Goal: Information Seeking & Learning: Learn about a topic

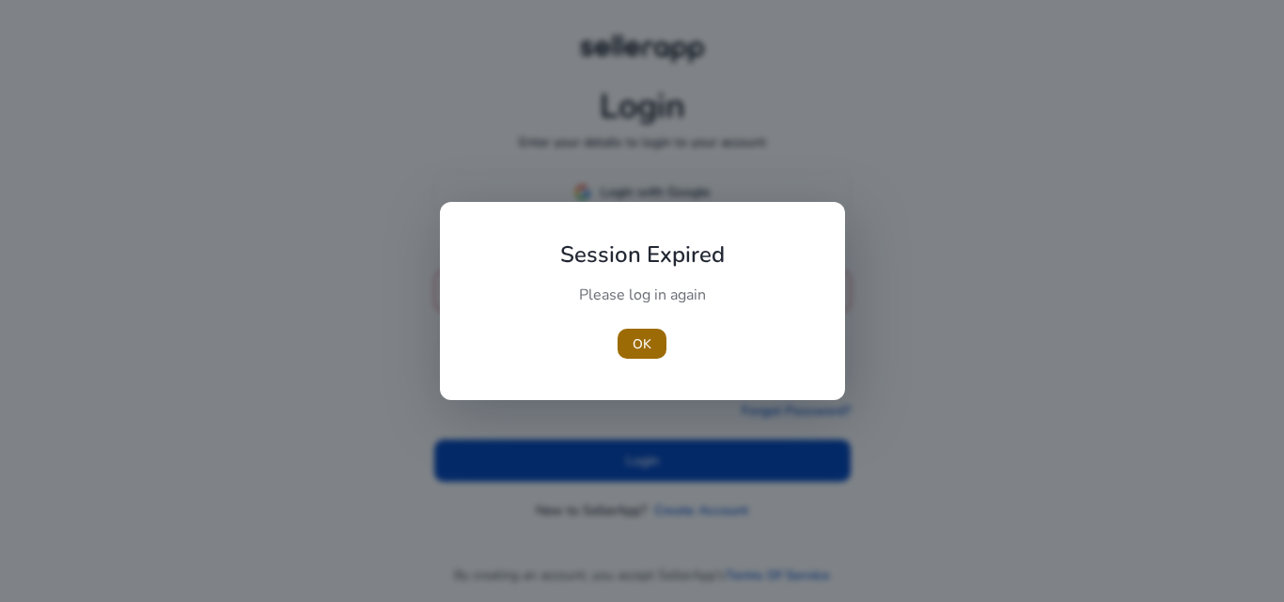
type input "**********"
click at [641, 348] on span "OK" at bounding box center [642, 345] width 19 height 20
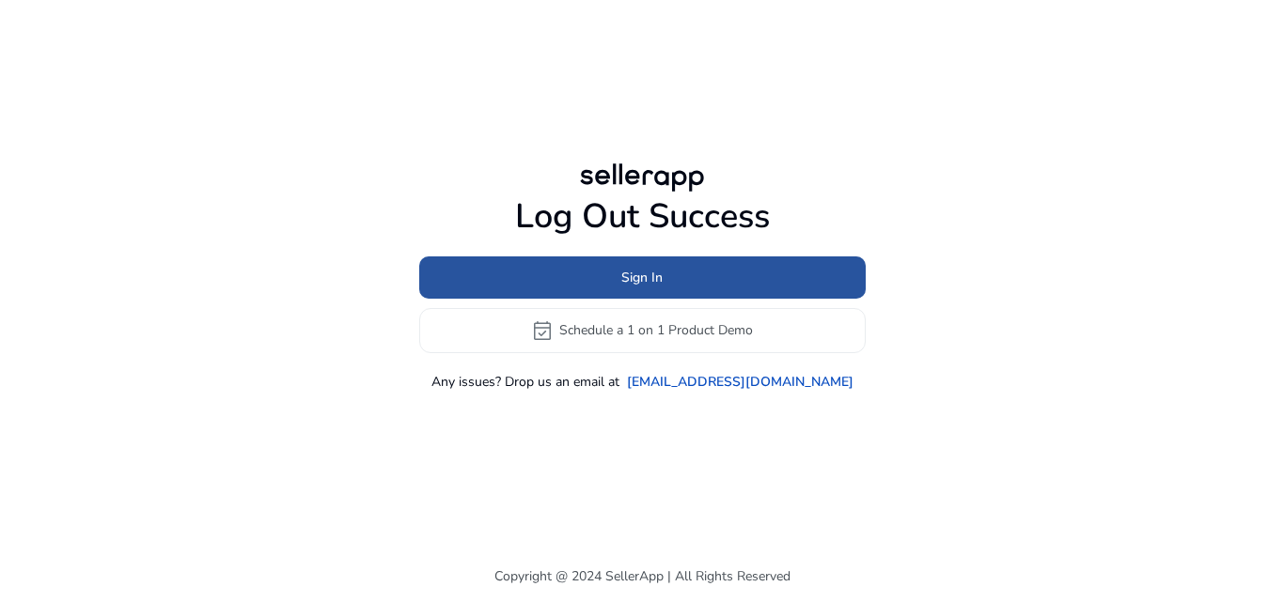
click at [656, 282] on span "Sign In" at bounding box center [641, 278] width 41 height 20
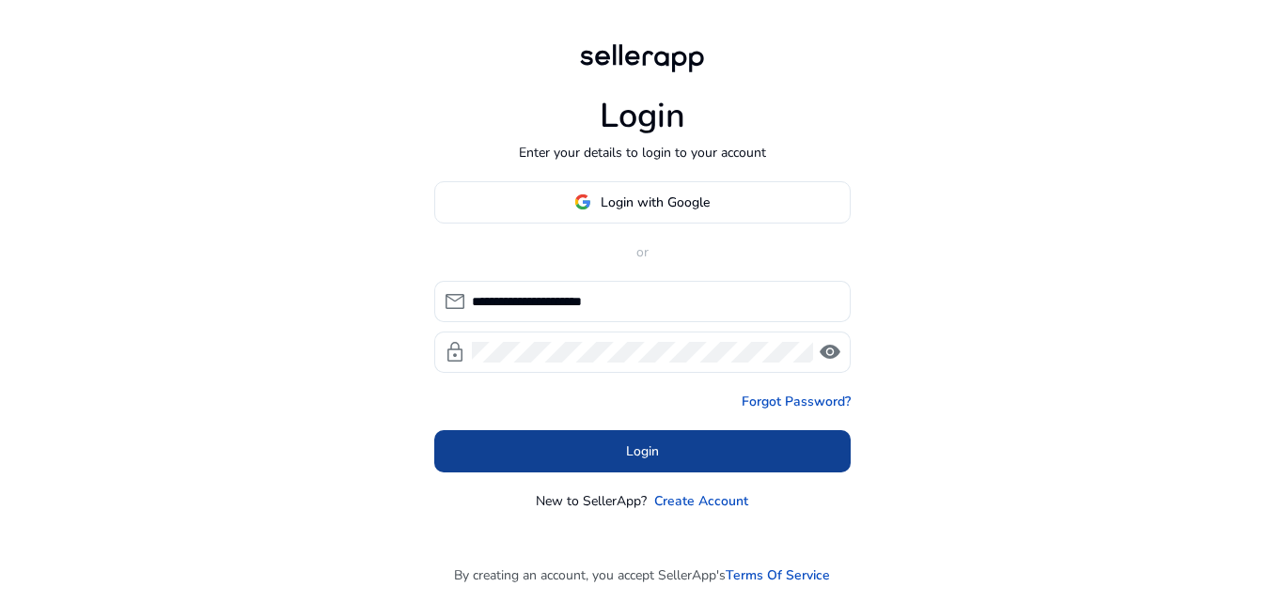
click at [616, 454] on span at bounding box center [642, 451] width 416 height 45
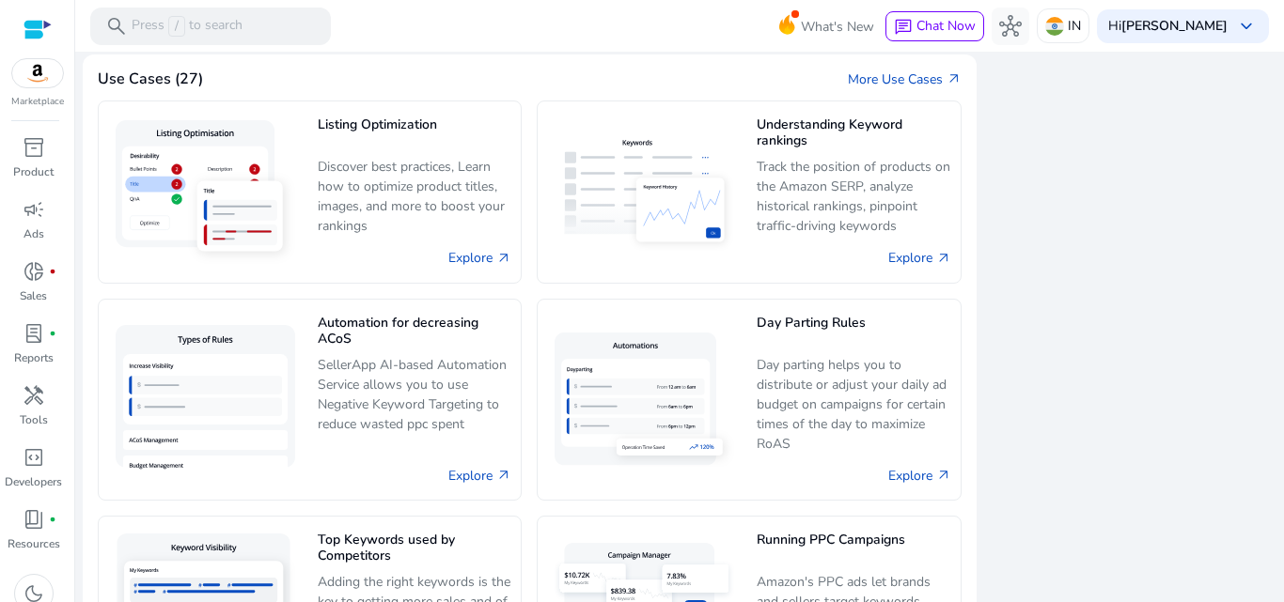
scroll to position [1507, 0]
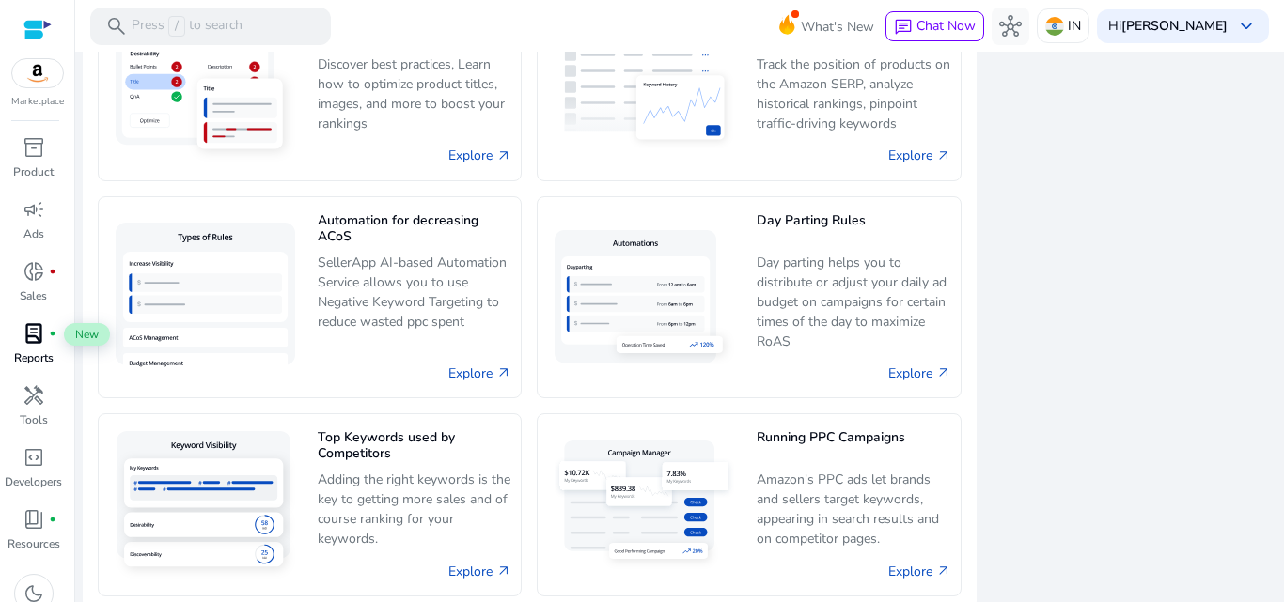
click at [39, 334] on span "lab_profile" at bounding box center [34, 333] width 23 height 23
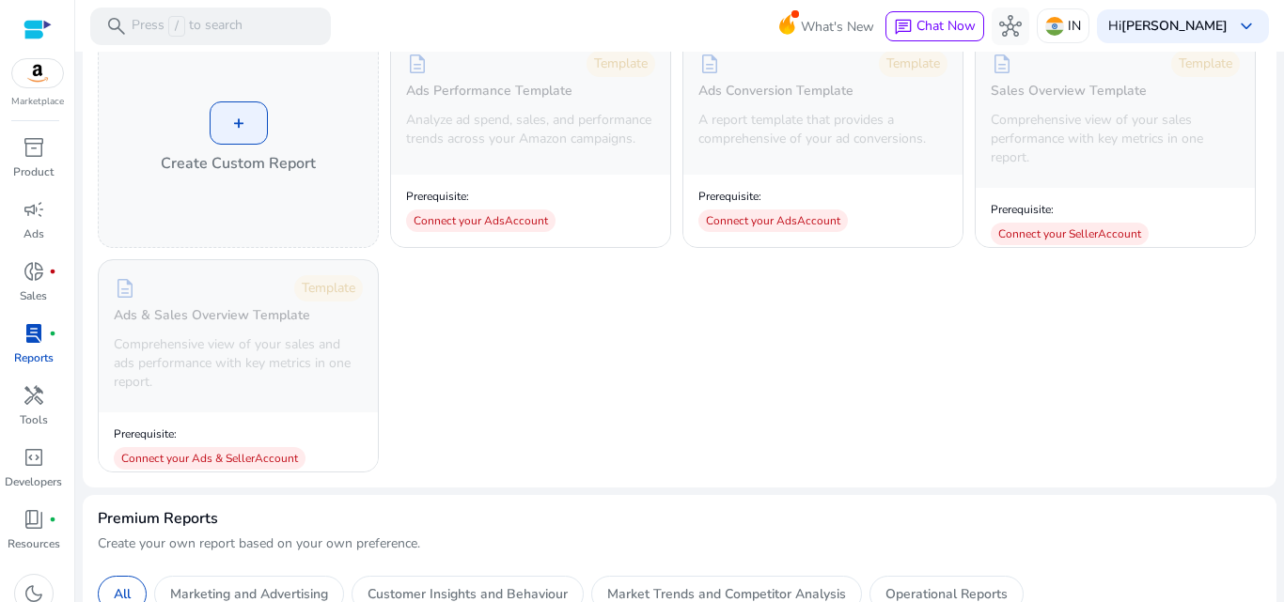
scroll to position [154, 0]
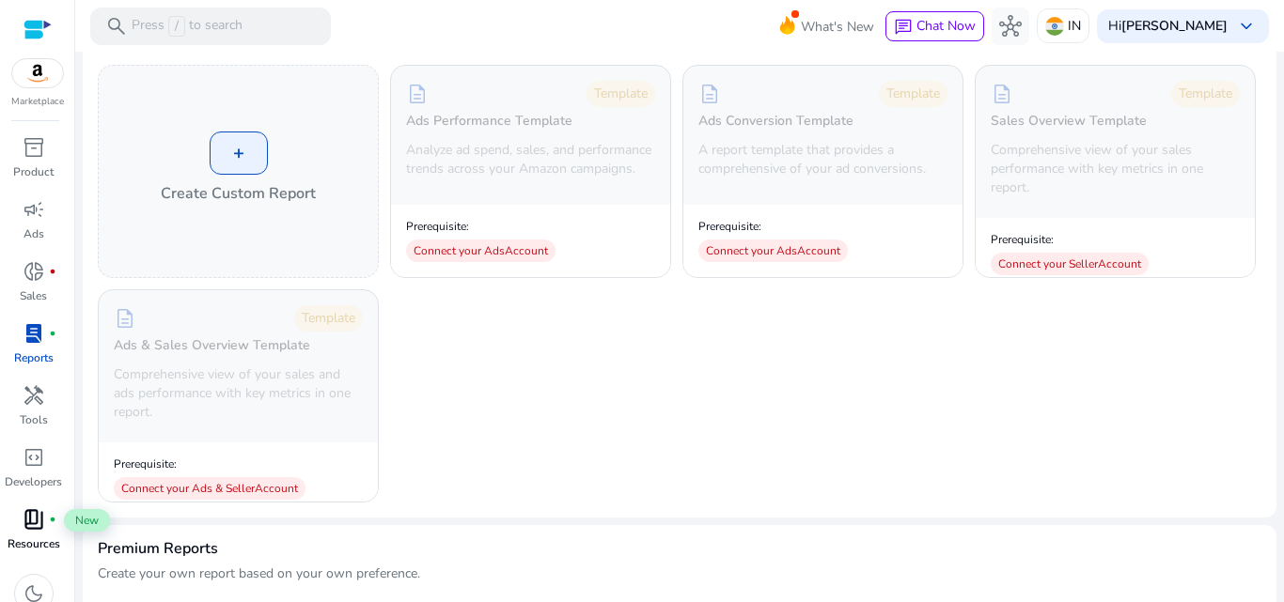
click at [39, 522] on span "book_4" at bounding box center [34, 519] width 23 height 23
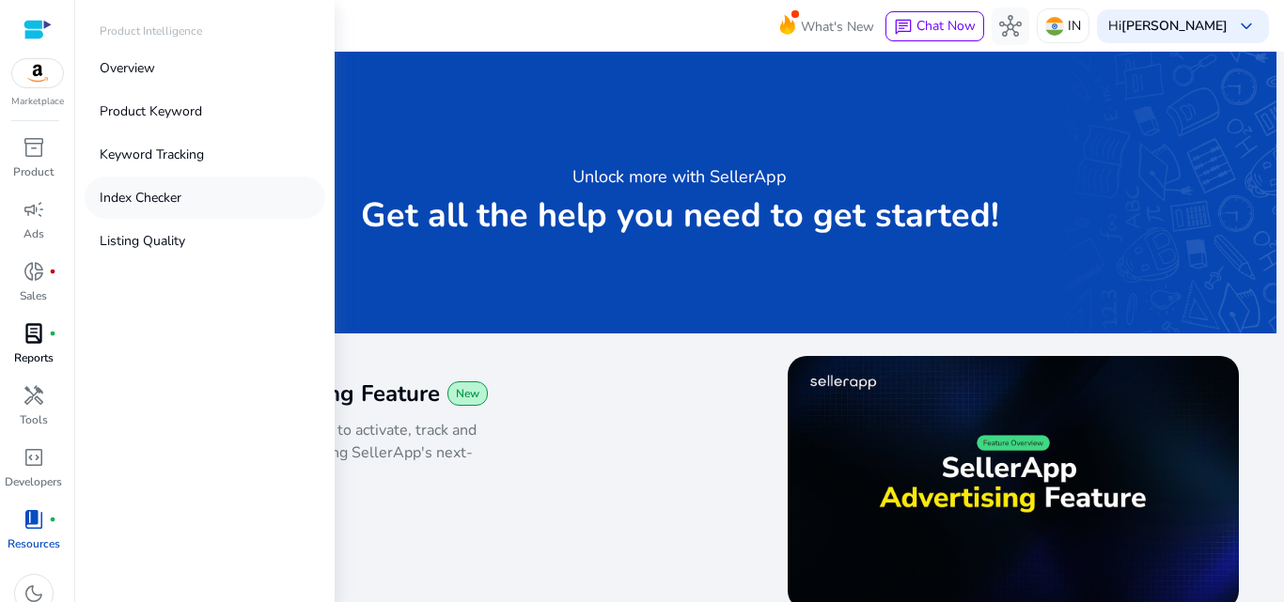
click at [135, 196] on p "Index Checker" at bounding box center [141, 198] width 82 height 20
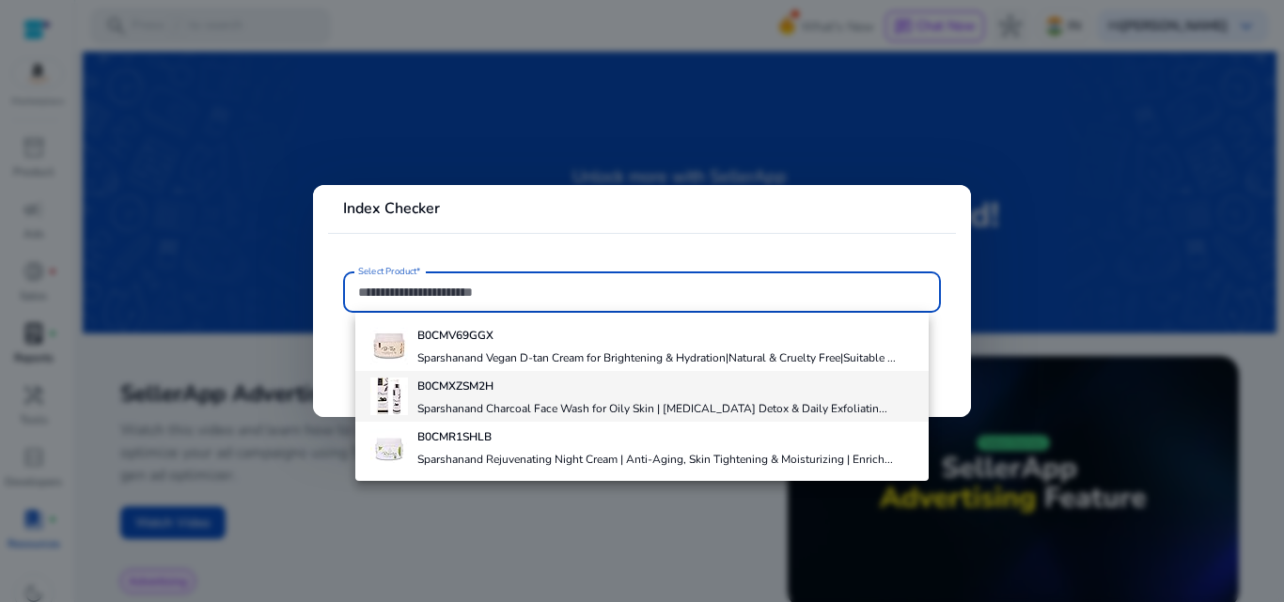
click at [452, 392] on b "B0CMXZSM2H" at bounding box center [455, 386] width 76 height 15
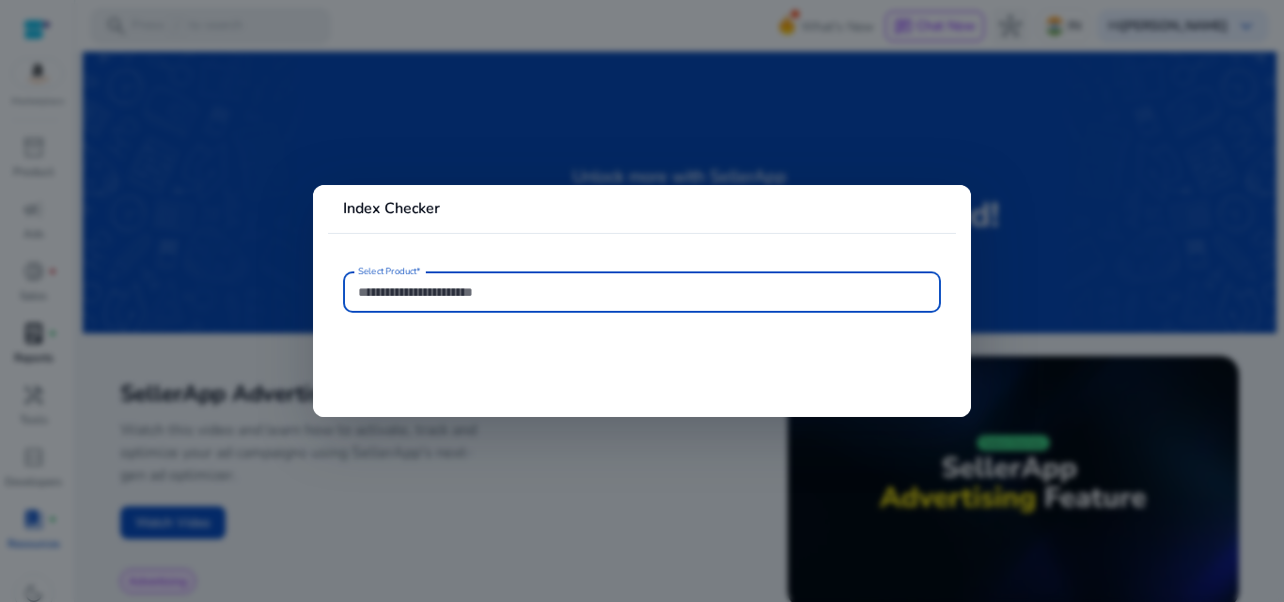
type input "**********"
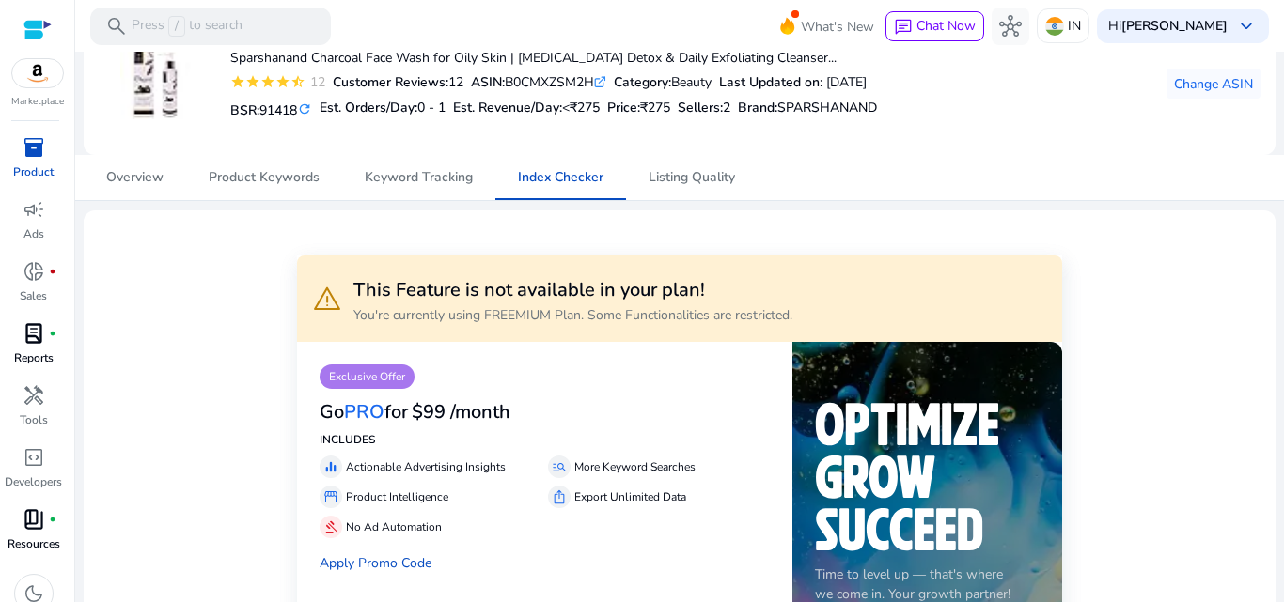
scroll to position [106, 0]
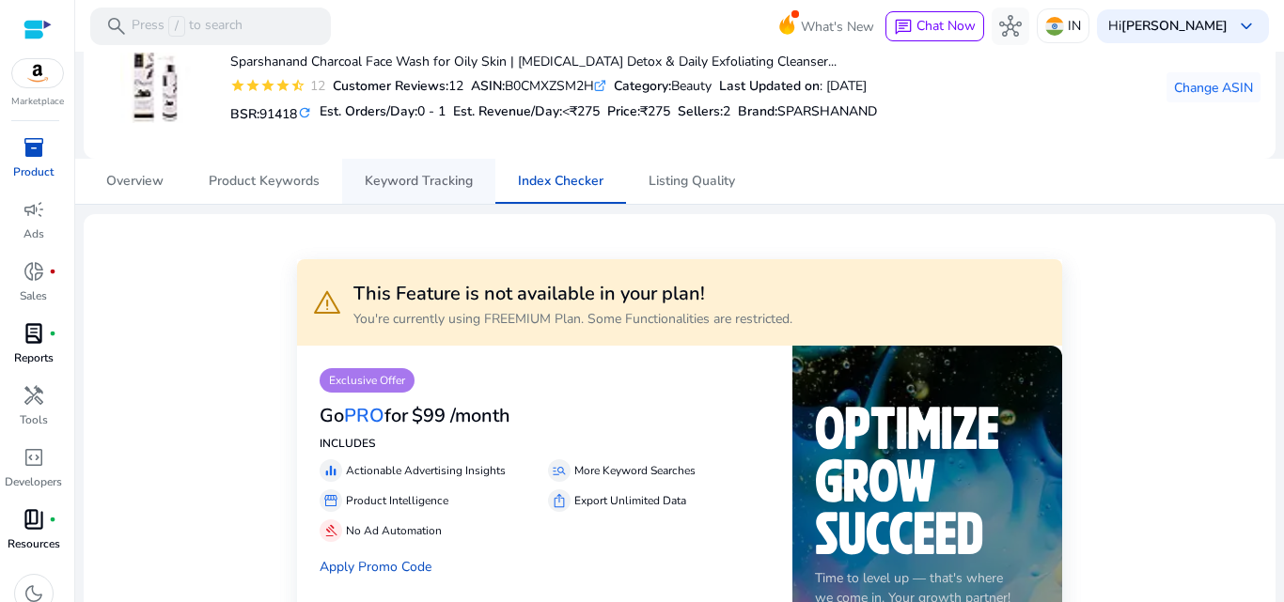
click at [430, 180] on span "Keyword Tracking" at bounding box center [419, 181] width 108 height 13
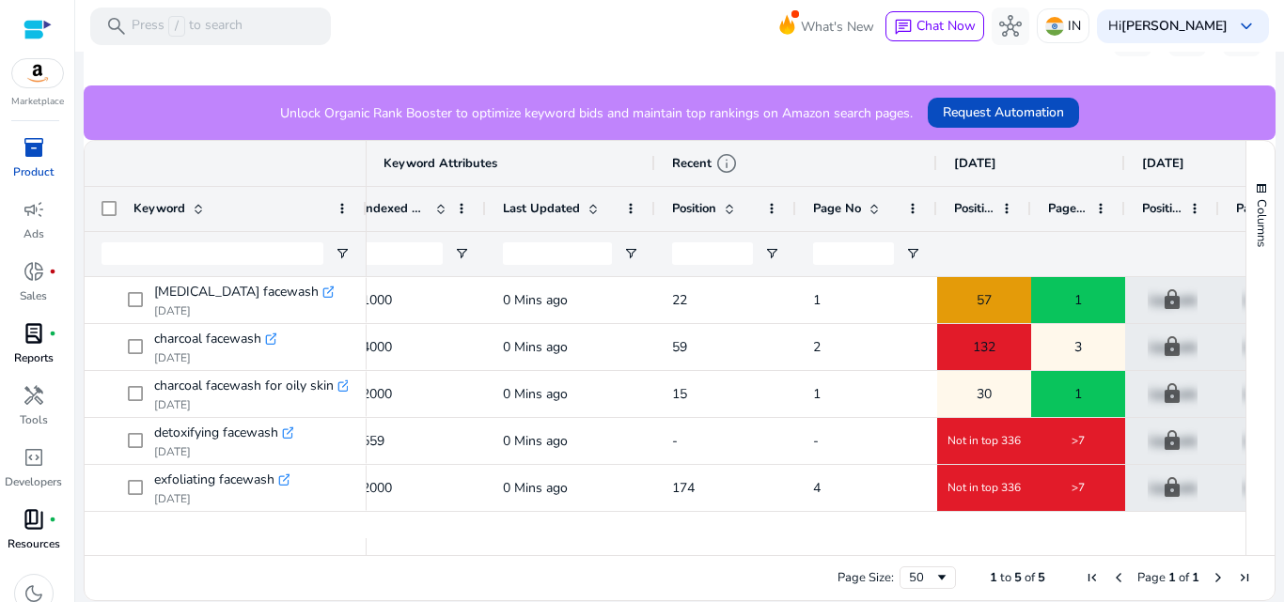
scroll to position [0, 434]
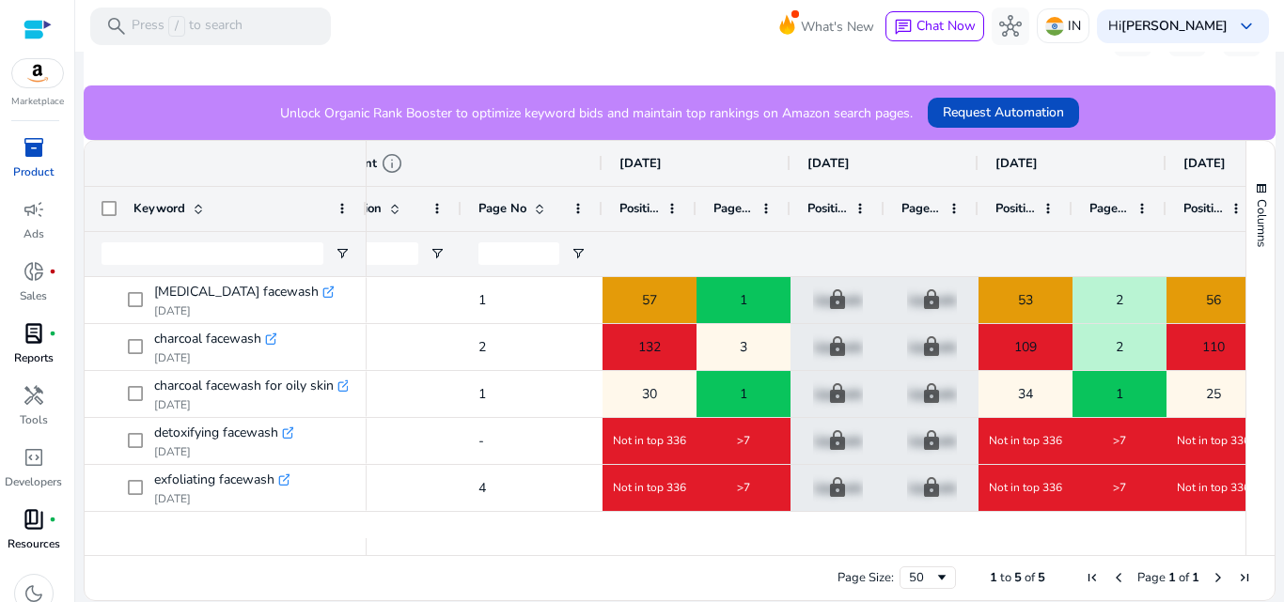
drag, startPoint x: 851, startPoint y: 565, endPoint x: 820, endPoint y: 570, distance: 32.4
click at [820, 570] on div "Page Size: 50 1 to 5 of 5 Page 1 of 1" at bounding box center [680, 577] width 1190 height 45
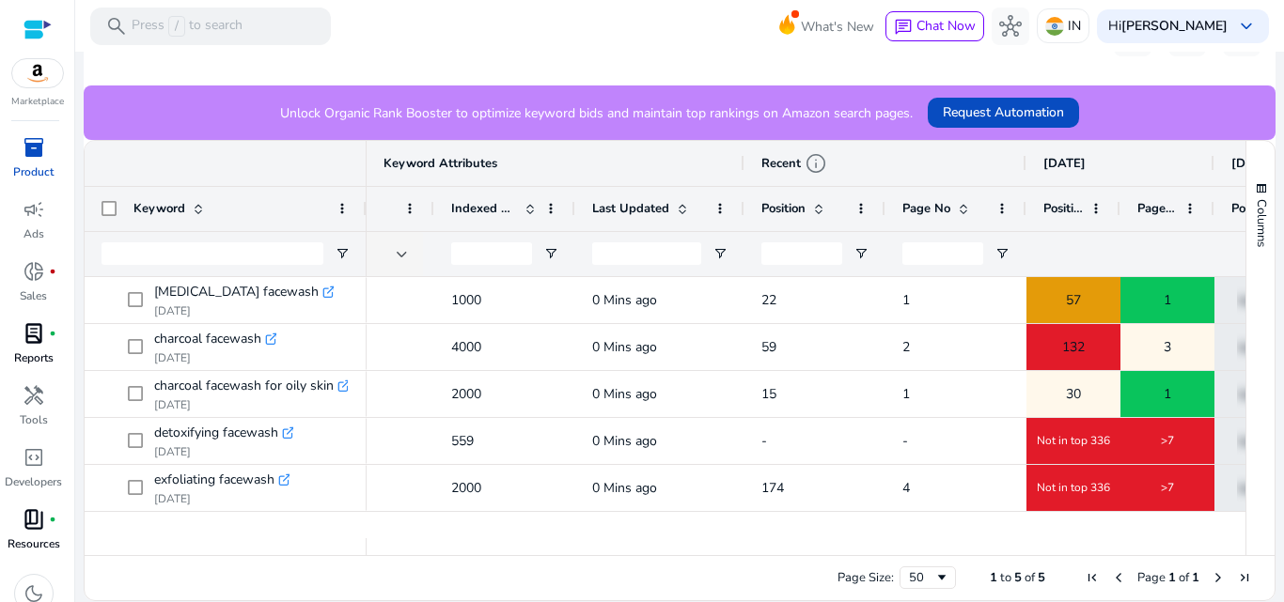
drag, startPoint x: 668, startPoint y: 545, endPoint x: 559, endPoint y: 543, distance: 109.0
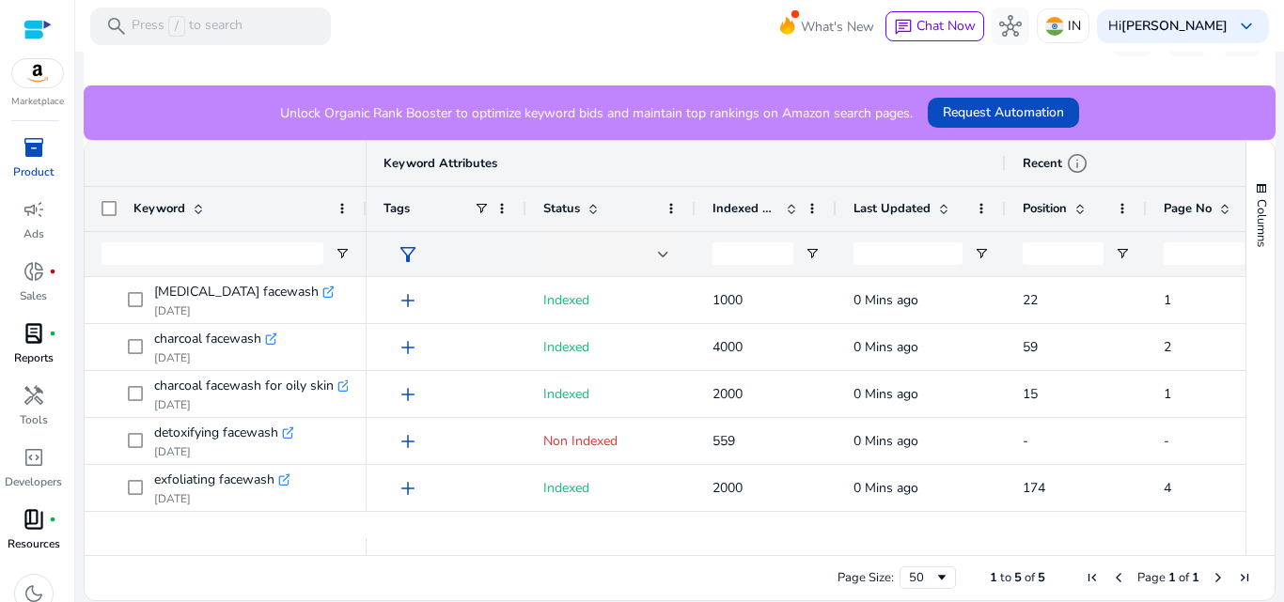
drag, startPoint x: 449, startPoint y: 542, endPoint x: 395, endPoint y: 542, distance: 54.5
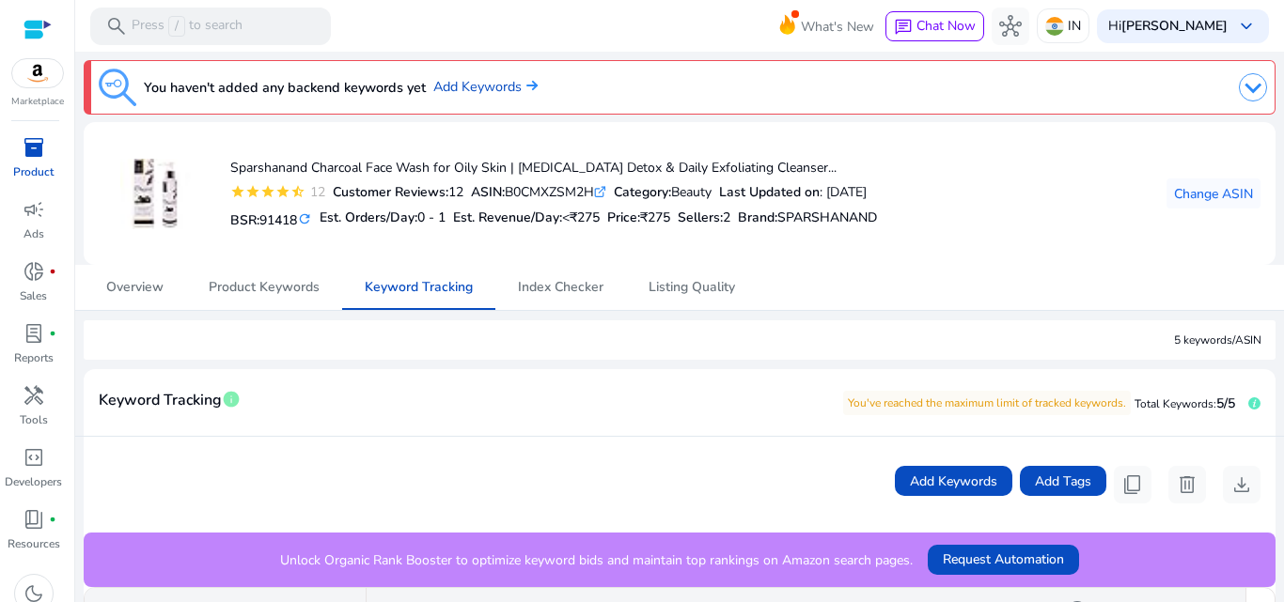
scroll to position [447, 0]
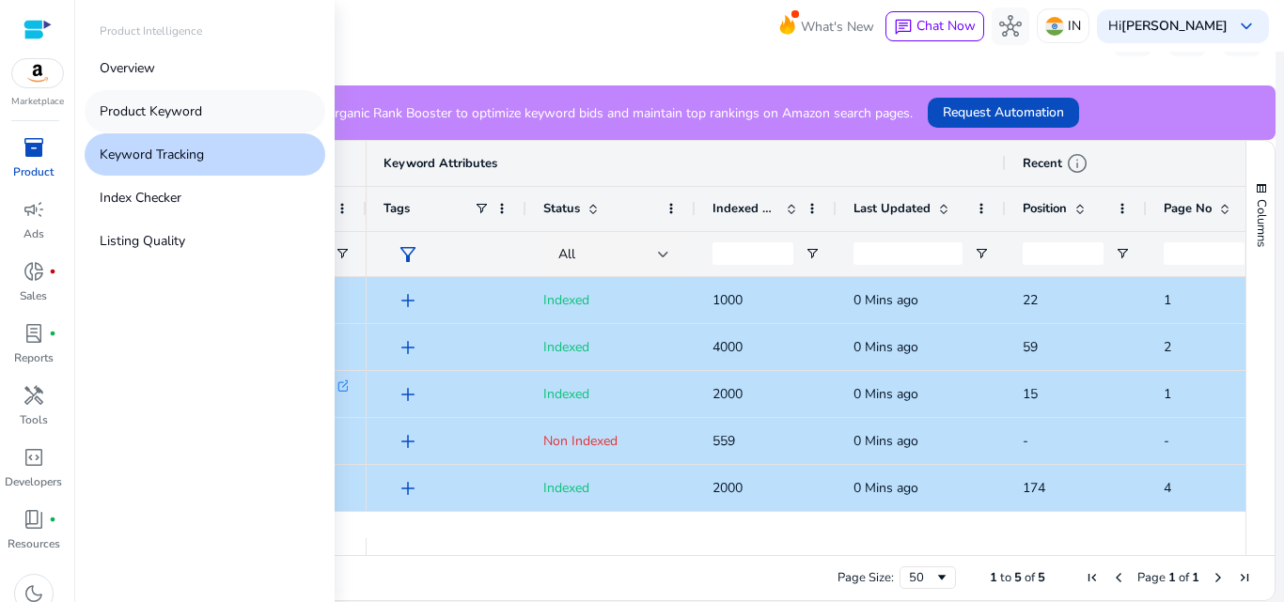
click at [149, 111] on p "Product Keyword" at bounding box center [151, 112] width 102 height 20
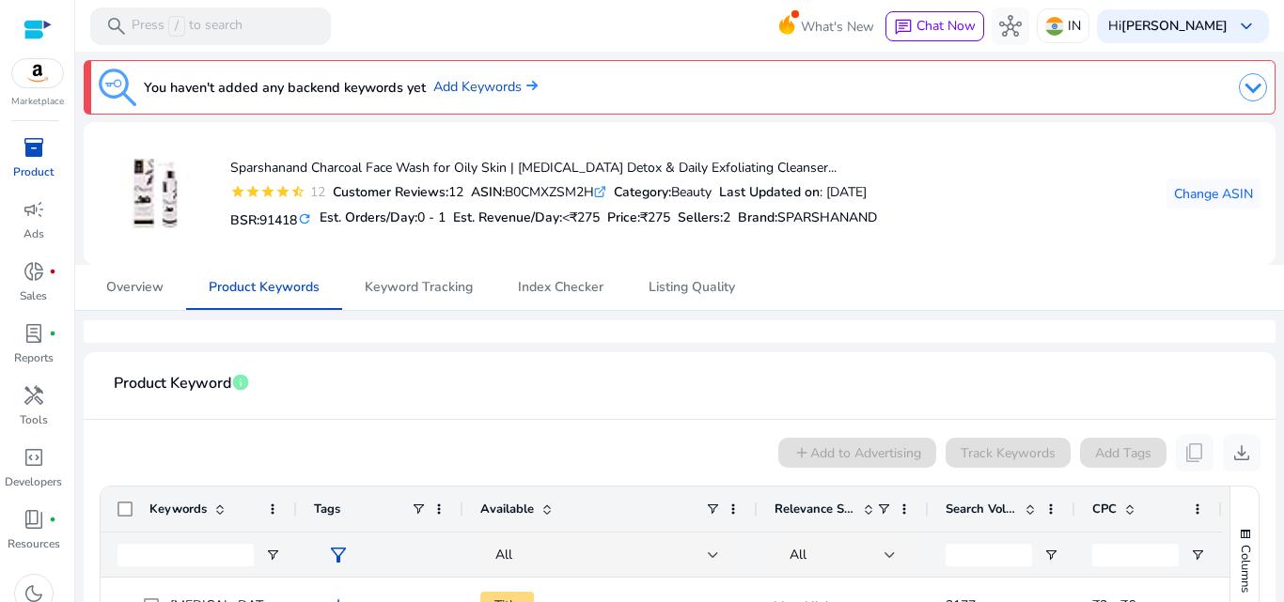
drag, startPoint x: 1275, startPoint y: 207, endPoint x: 1281, endPoint y: 255, distance: 48.3
click at [1281, 255] on mat-sidenav-content "search Press / to search What's New chat Chat Now hub IN Hi Divya Bhatia keyboa…" at bounding box center [679, 301] width 1209 height 602
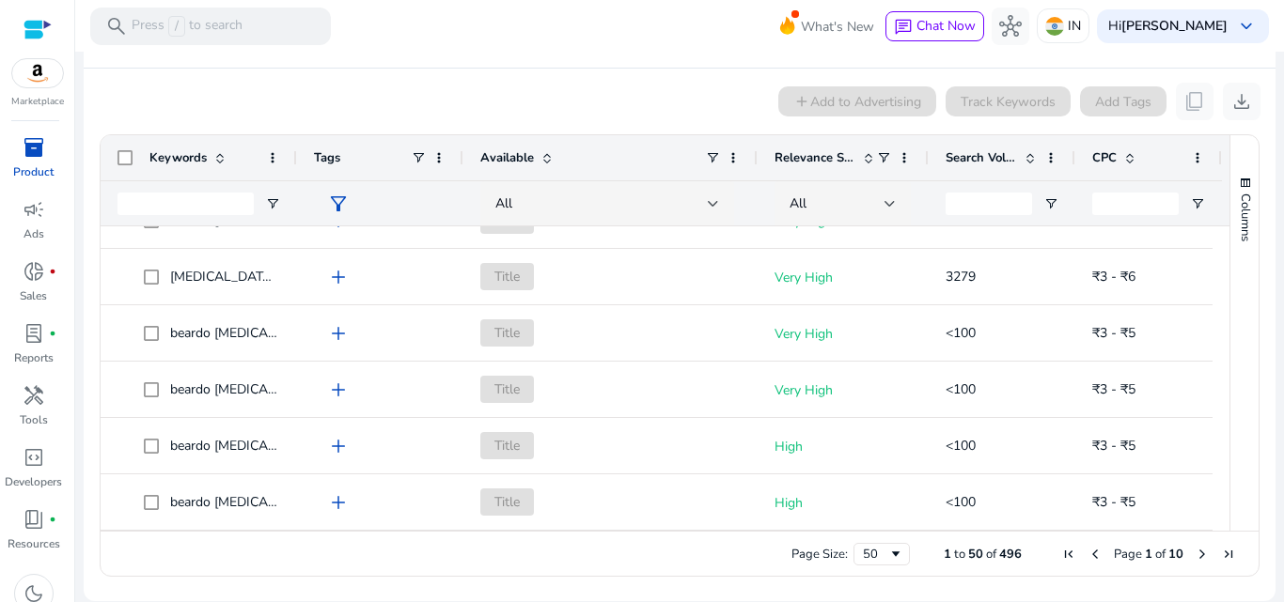
drag, startPoint x: 1222, startPoint y: 383, endPoint x: 1222, endPoint y: 414, distance: 31.0
click at [1229, 414] on div "Columns Keywords Column Labels Drag here to set column labels" at bounding box center [1243, 333] width 29 height 396
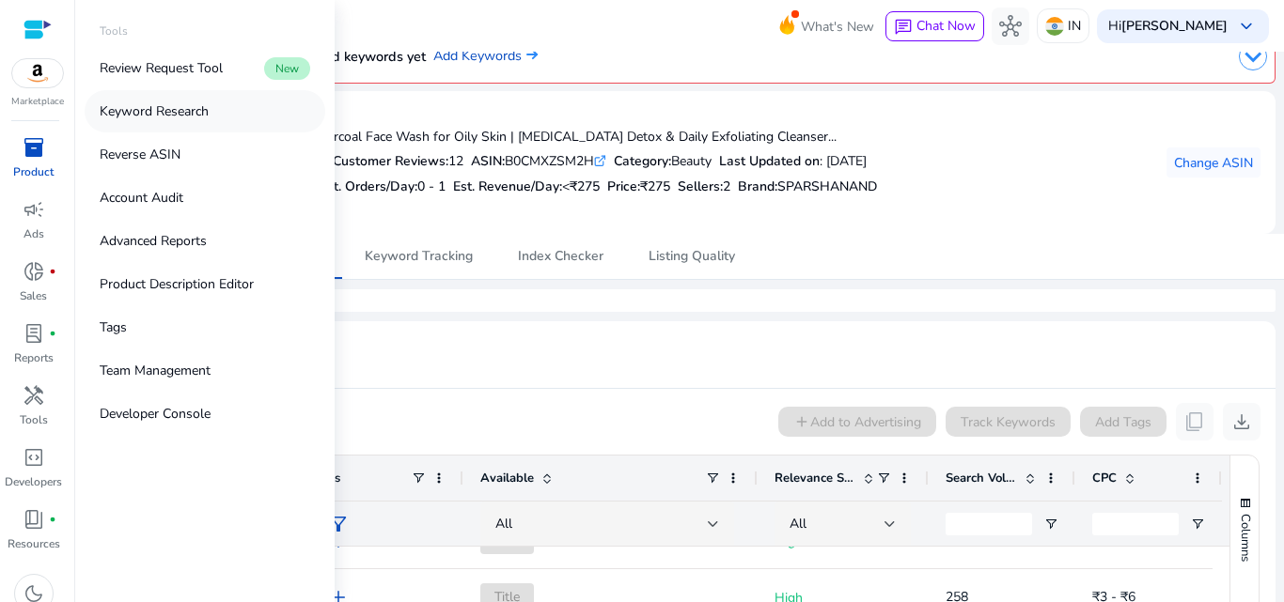
click at [176, 113] on p "Keyword Research" at bounding box center [154, 112] width 109 height 20
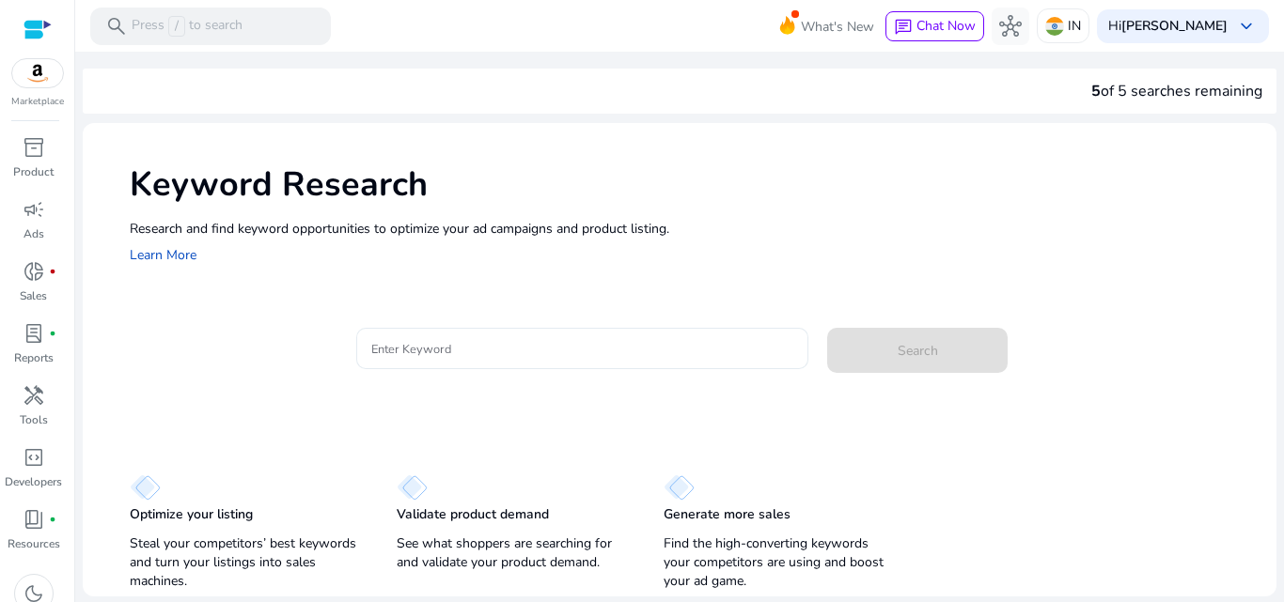
click at [458, 352] on input "Enter Keyword" at bounding box center [582, 348] width 423 height 21
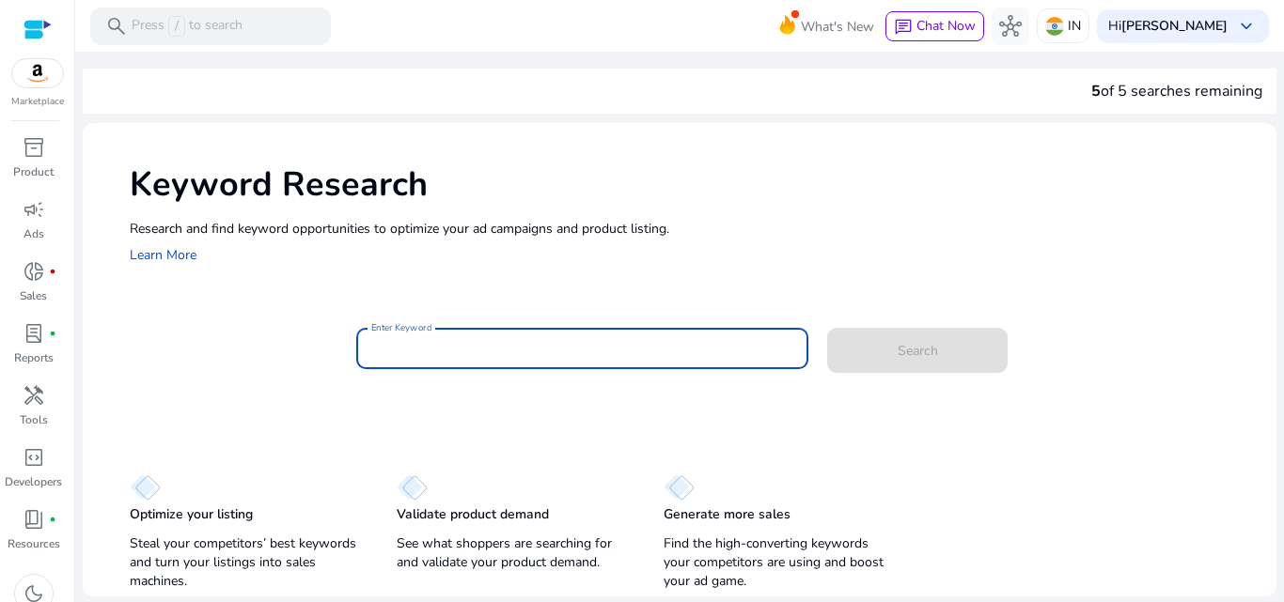
click at [542, 357] on input "Enter Keyword" at bounding box center [582, 348] width 423 height 21
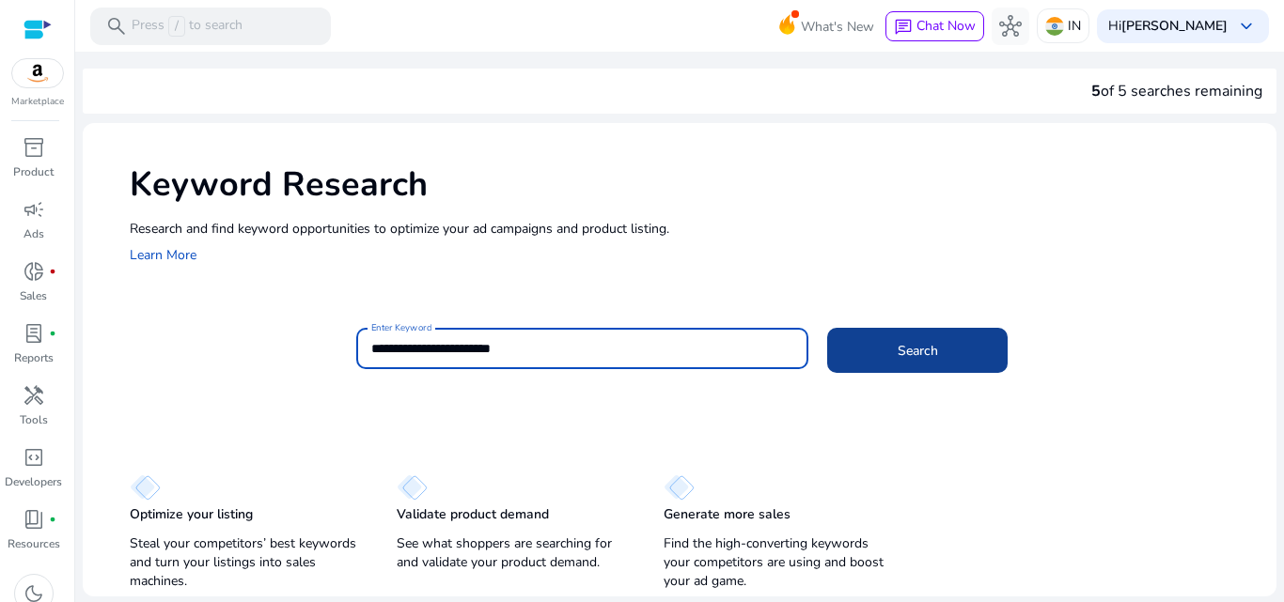
type input "**********"
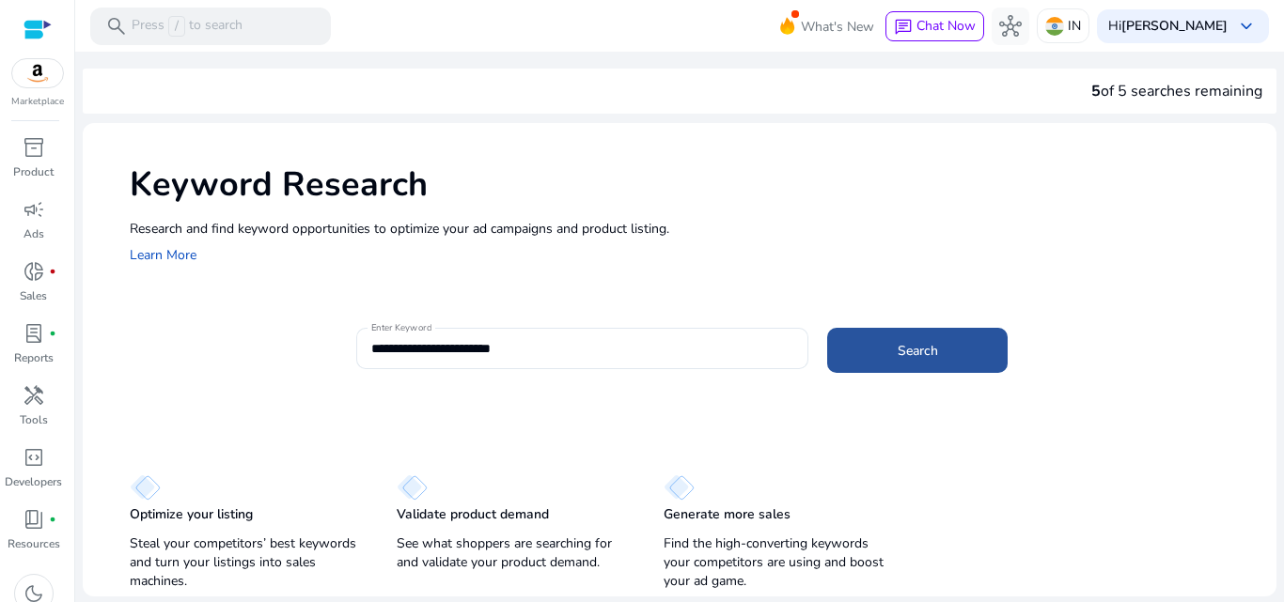
click at [935, 361] on span at bounding box center [917, 350] width 180 height 45
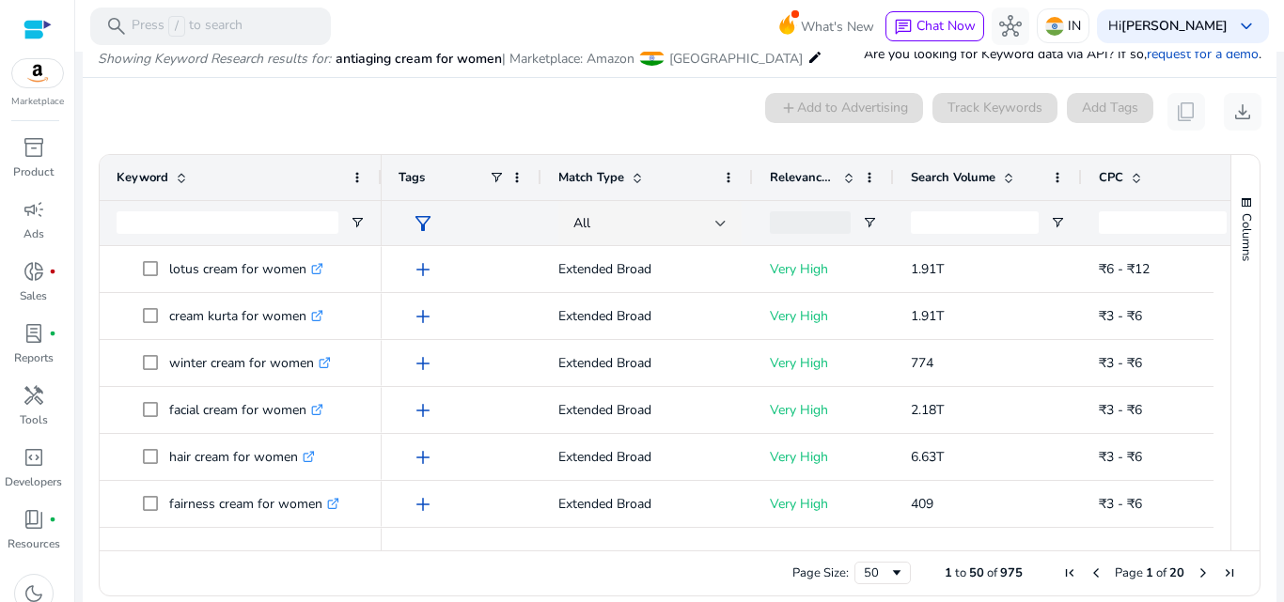
scroll to position [399, 0]
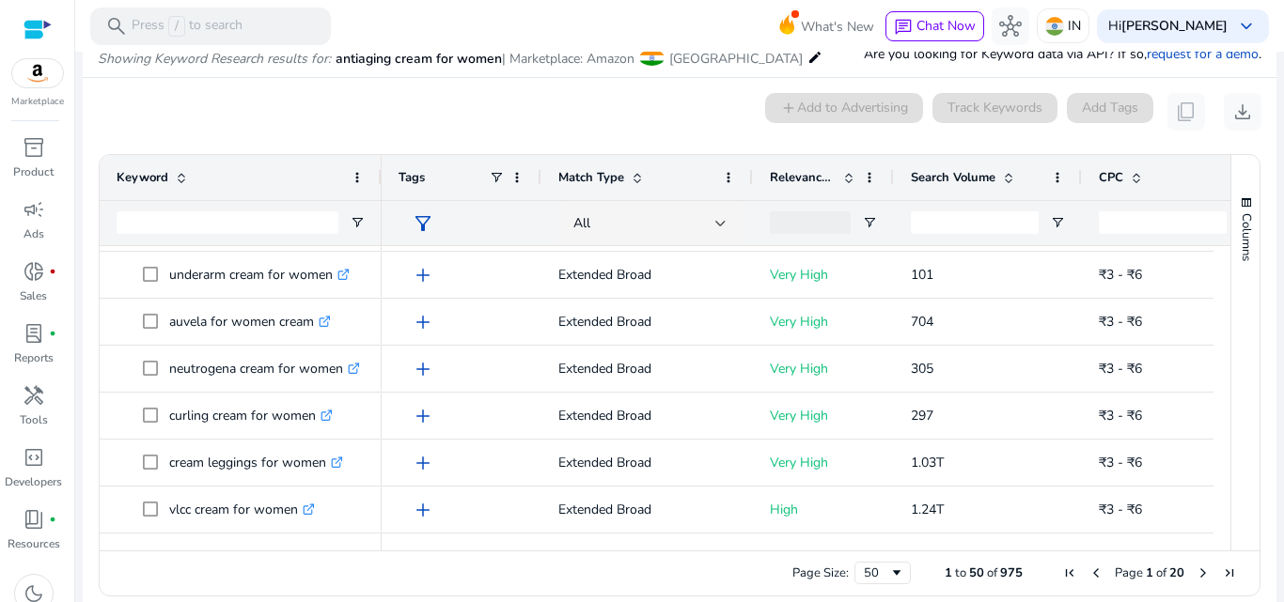
click at [1195, 570] on span "Next Page" at bounding box center [1202, 573] width 15 height 15
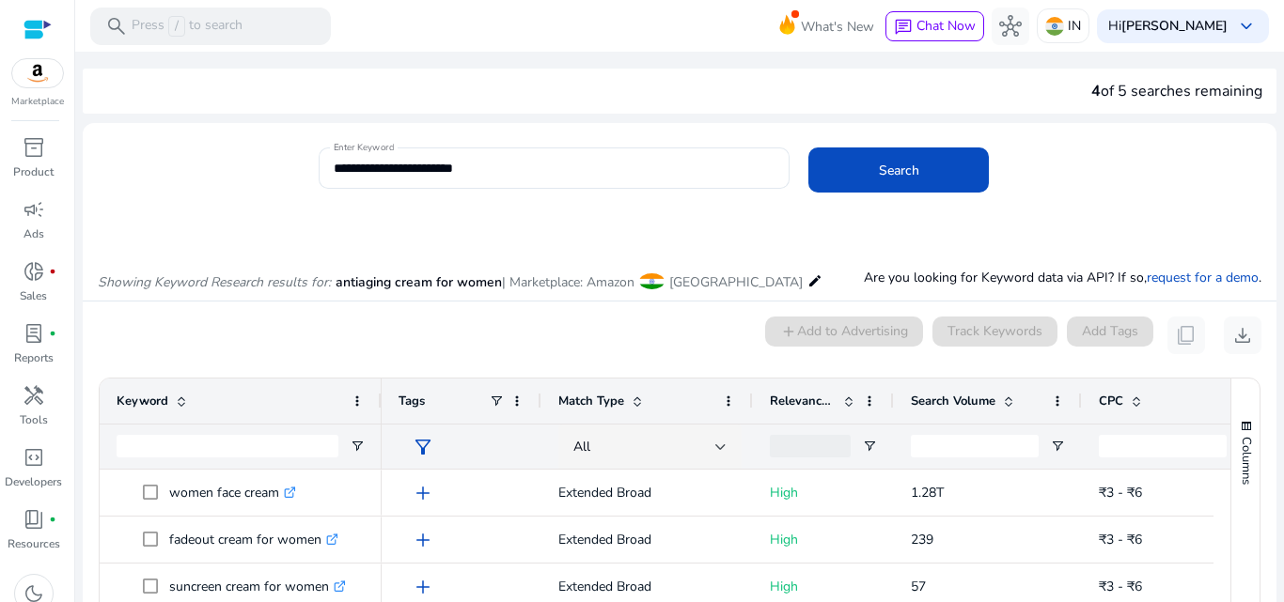
scroll to position [224, 0]
